Goal: Task Accomplishment & Management: Manage account settings

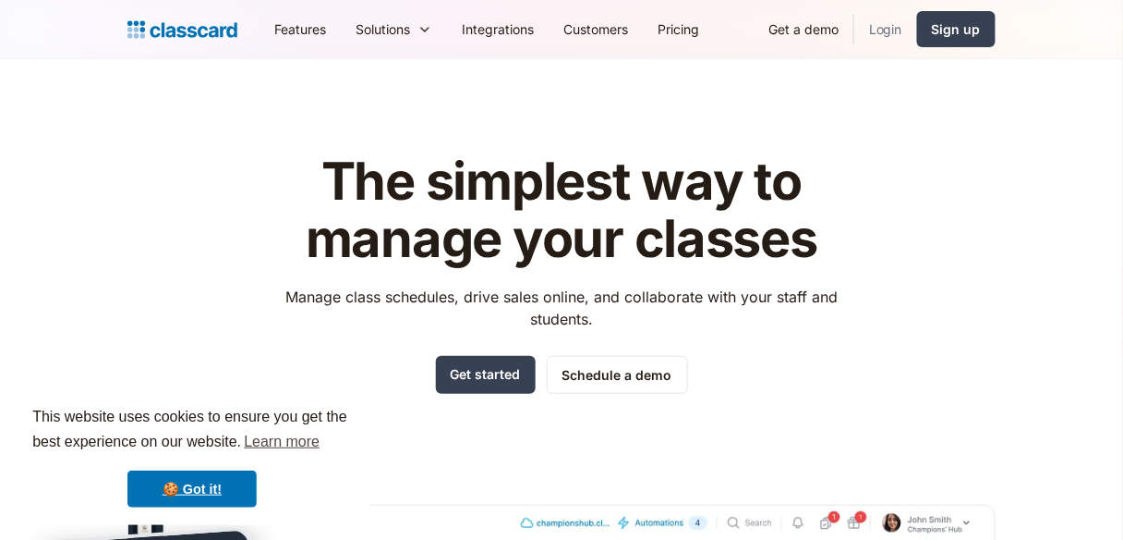
click at [868, 18] on link "Login" at bounding box center [886, 29] width 63 height 42
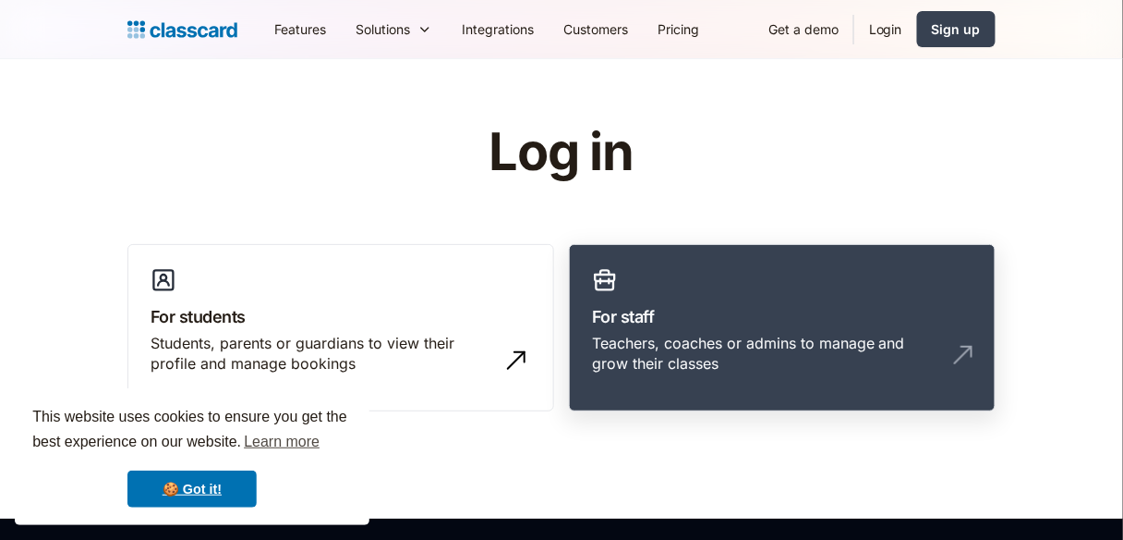
click at [696, 328] on link "For staff Teachers, coaches or admins to manage and grow their classes" at bounding box center [782, 328] width 427 height 168
